Goal: Task Accomplishment & Management: Use online tool/utility

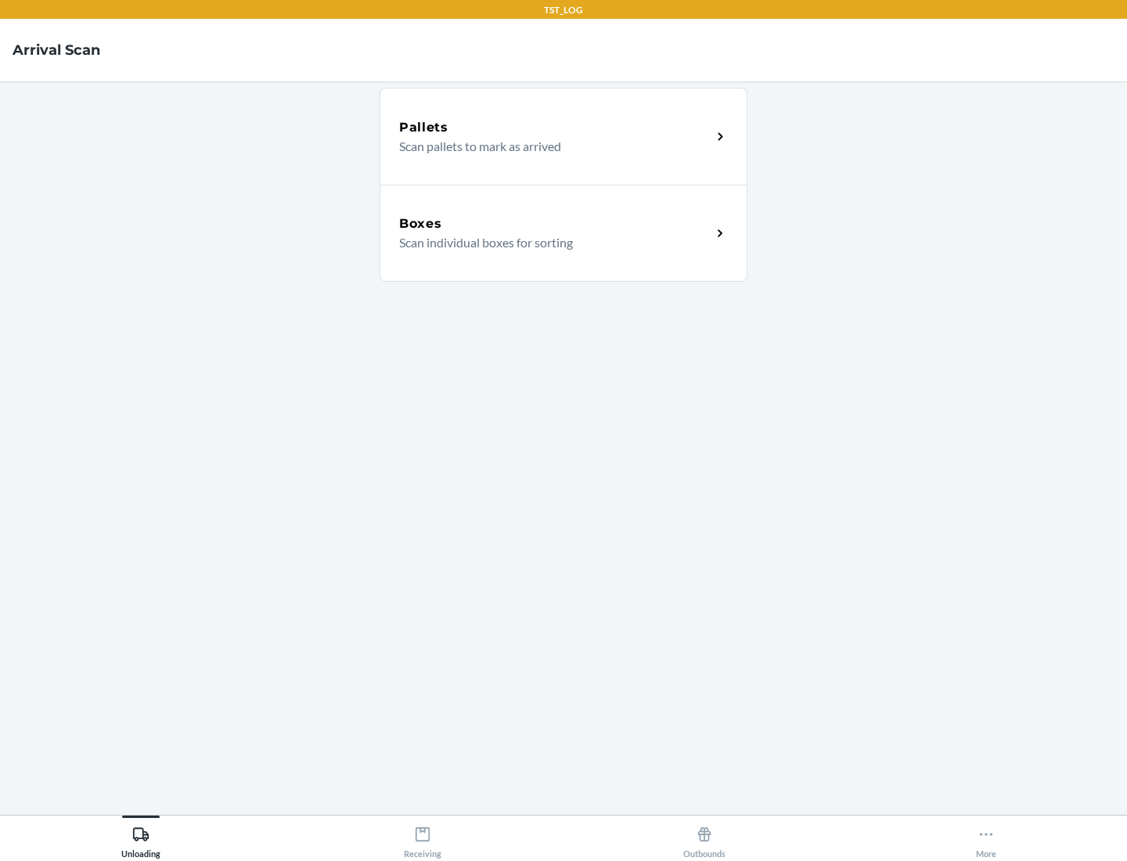
click at [555, 224] on div "Boxes" at bounding box center [555, 224] width 312 height 19
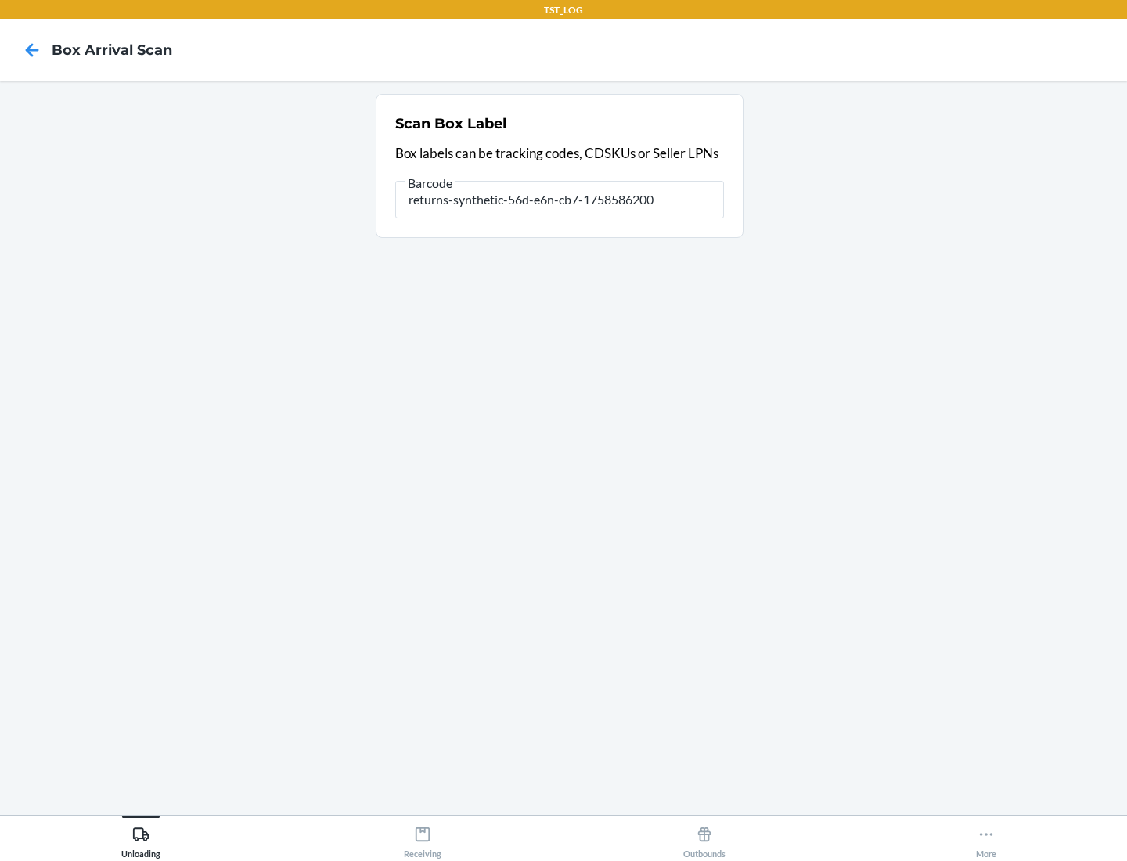
type input "returns-synthetic-56d-e6n-cb7-1758586200"
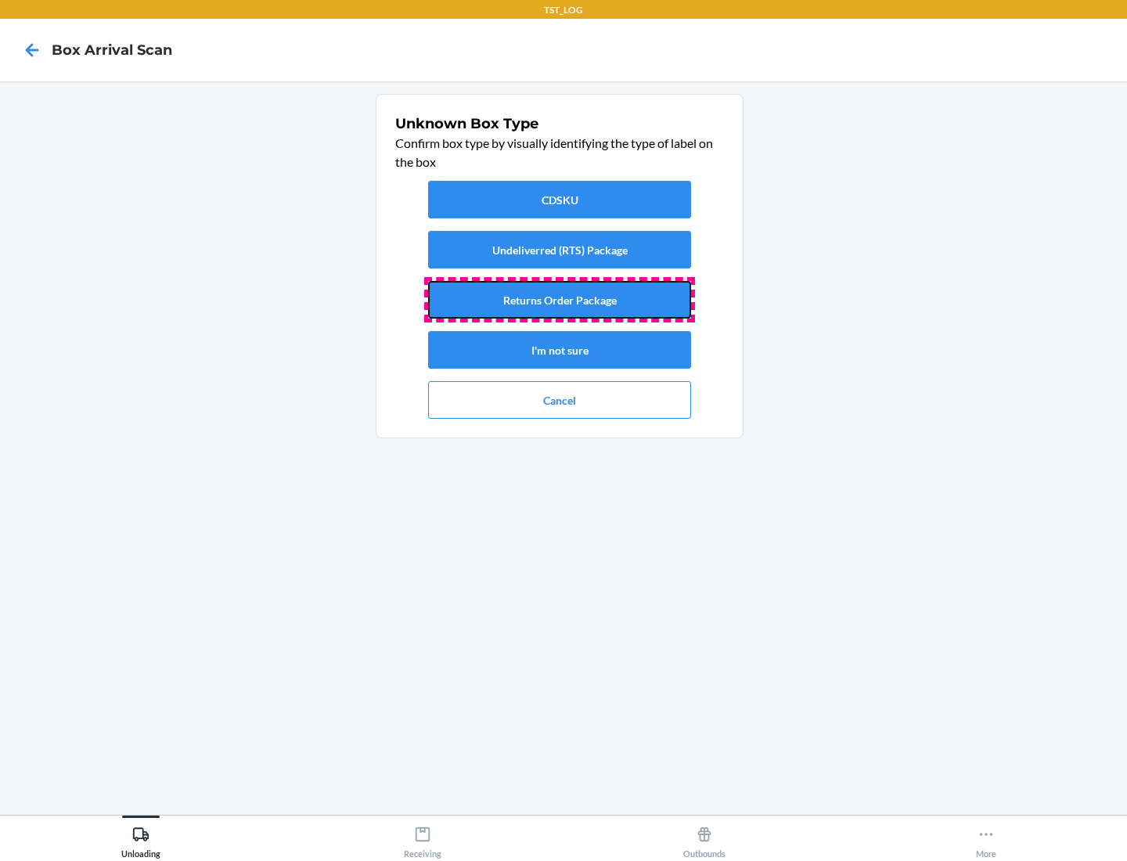
click at [560, 300] on button "Returns Order Package" at bounding box center [559, 300] width 263 height 38
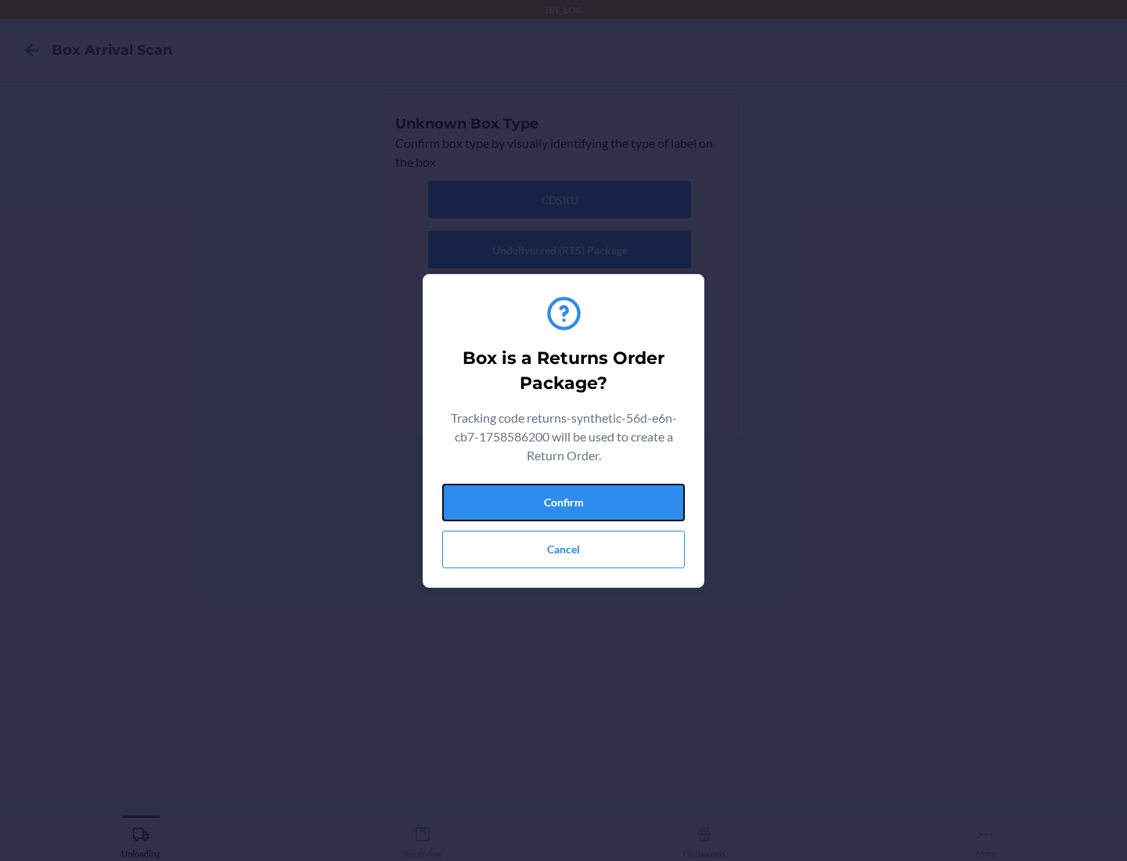
click at [564, 502] on button "Confirm" at bounding box center [563, 503] width 243 height 38
